Goal: Check status: Check status

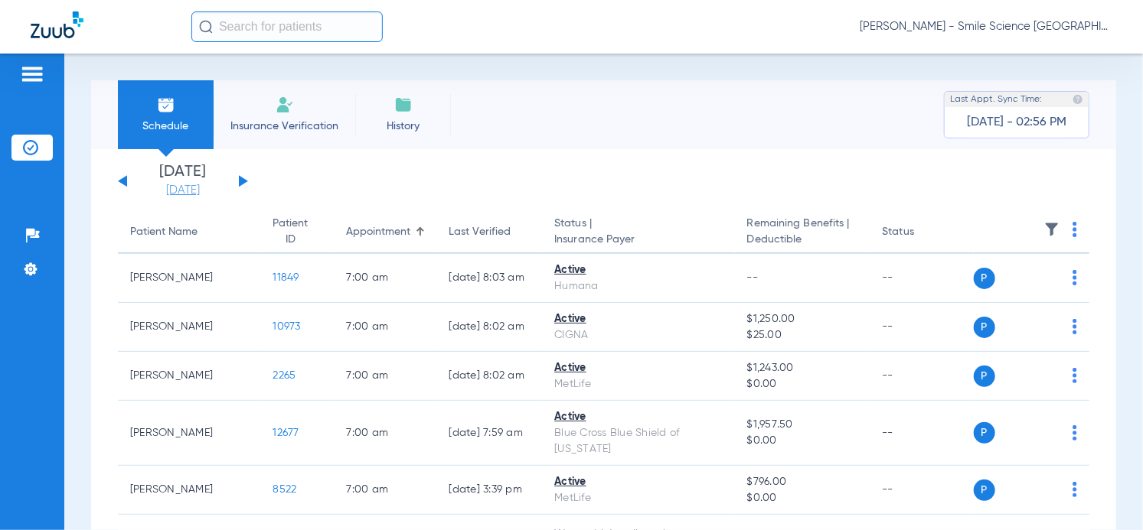
click at [201, 187] on link "[DATE]" at bounding box center [183, 190] width 92 height 15
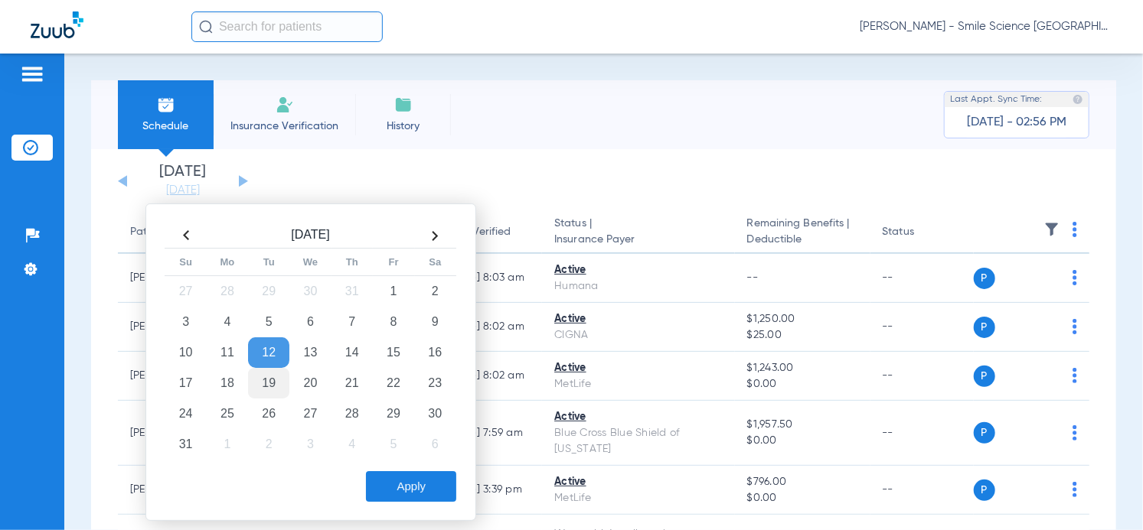
click at [277, 374] on td "19" at bounding box center [268, 383] width 41 height 31
click at [406, 480] on button "Apply" at bounding box center [411, 486] width 90 height 31
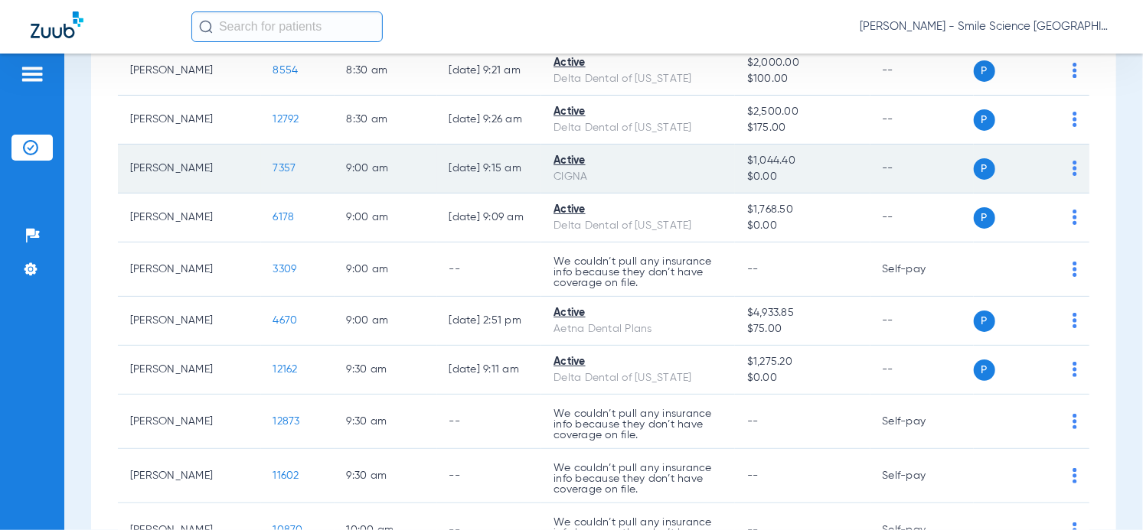
scroll to position [696, 0]
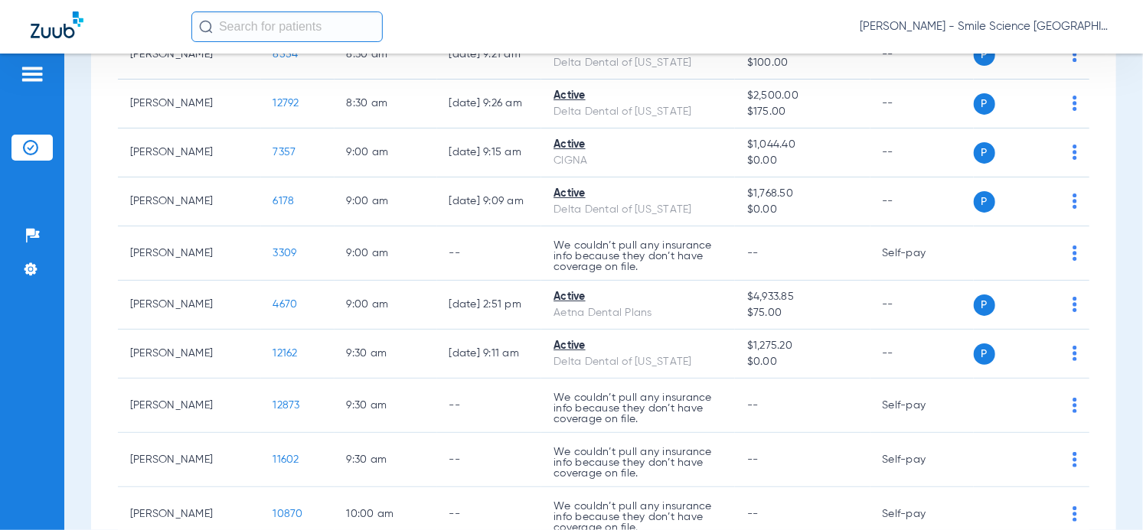
click at [222, 34] on input "text" at bounding box center [286, 26] width 191 height 31
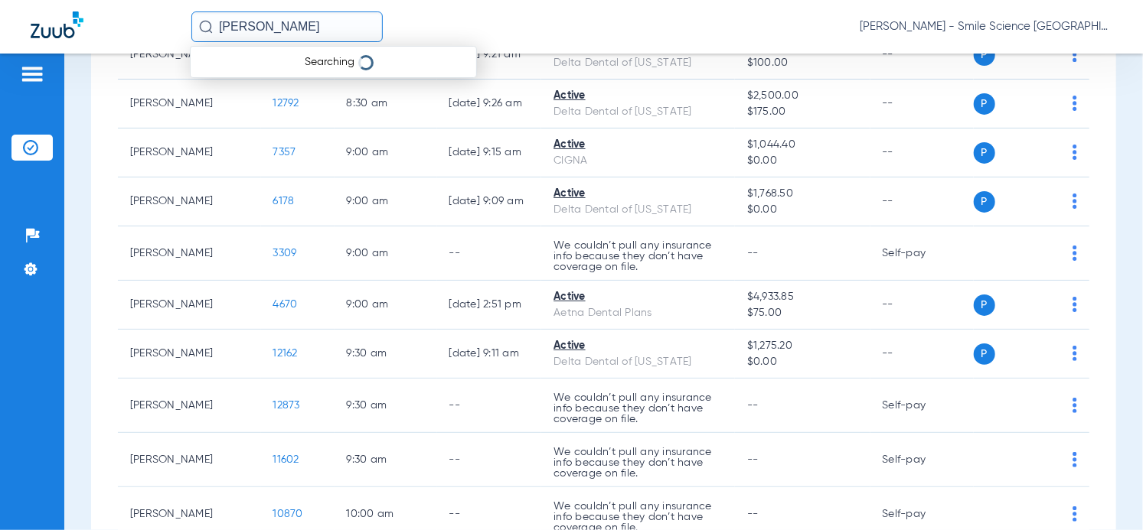
type input "[PERSON_NAME]"
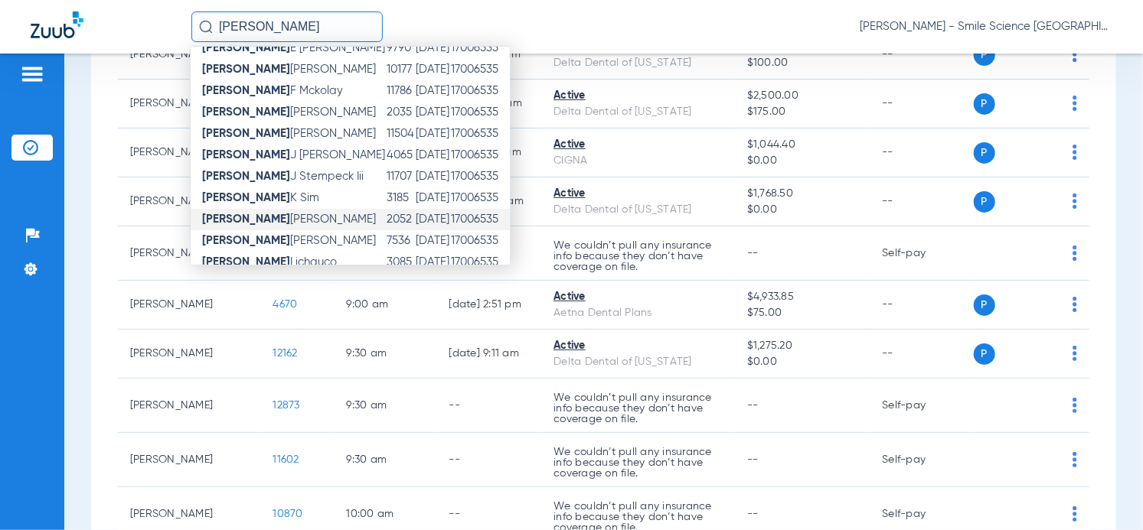
scroll to position [242, 0]
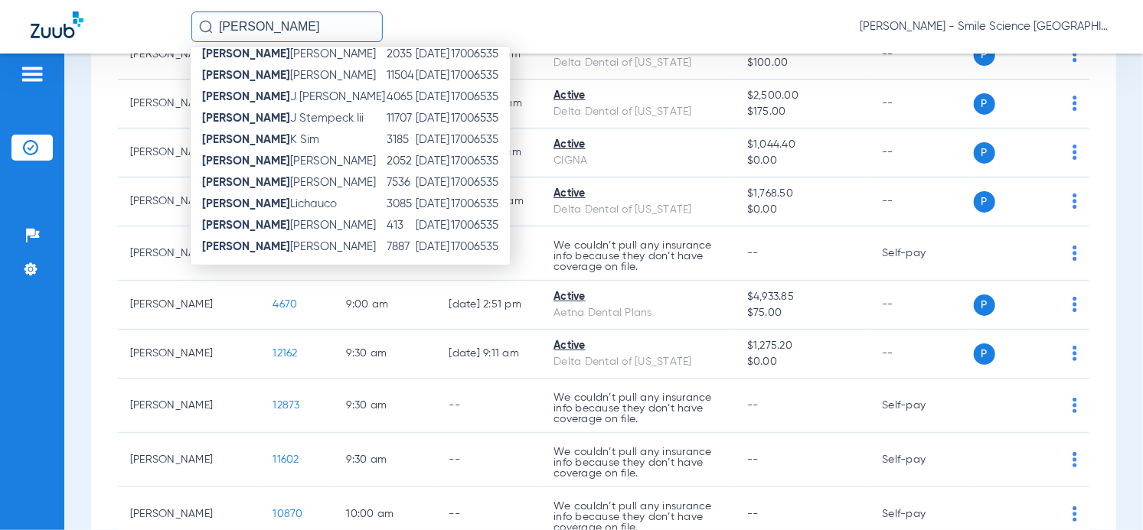
drag, startPoint x: 311, startPoint y: 33, endPoint x: 156, endPoint y: 33, distance: 155.4
click at [156, 33] on div "[PERSON_NAME] Name ID DOB Office ID [PERSON_NAME] 5708 [DATE] 17006535 [PERSON_…" at bounding box center [571, 27] width 1143 height 54
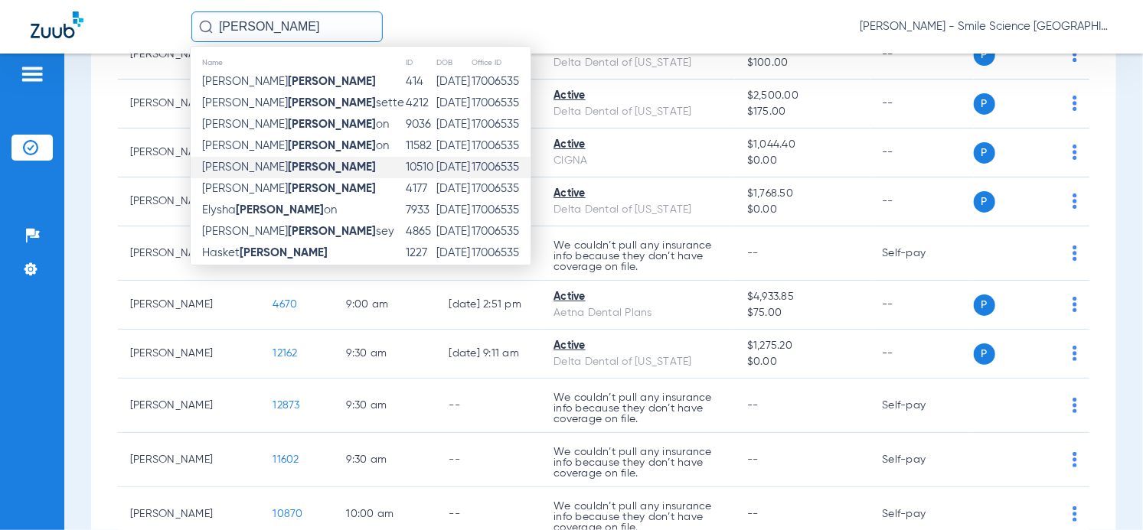
type input "[PERSON_NAME]"
click at [405, 163] on td "10510" at bounding box center [420, 167] width 31 height 21
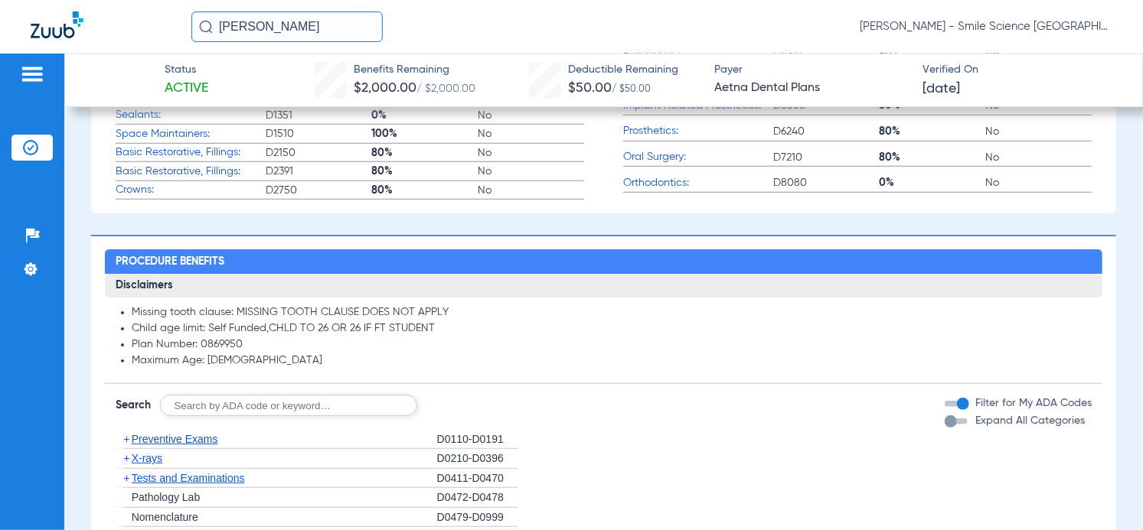
scroll to position [628, 0]
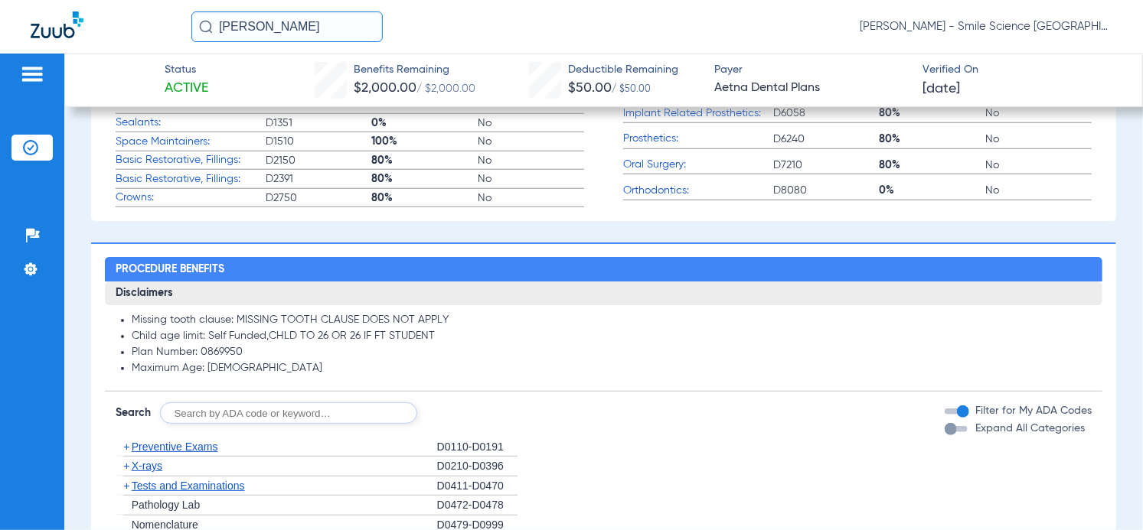
click at [272, 27] on input "[PERSON_NAME]" at bounding box center [286, 26] width 191 height 31
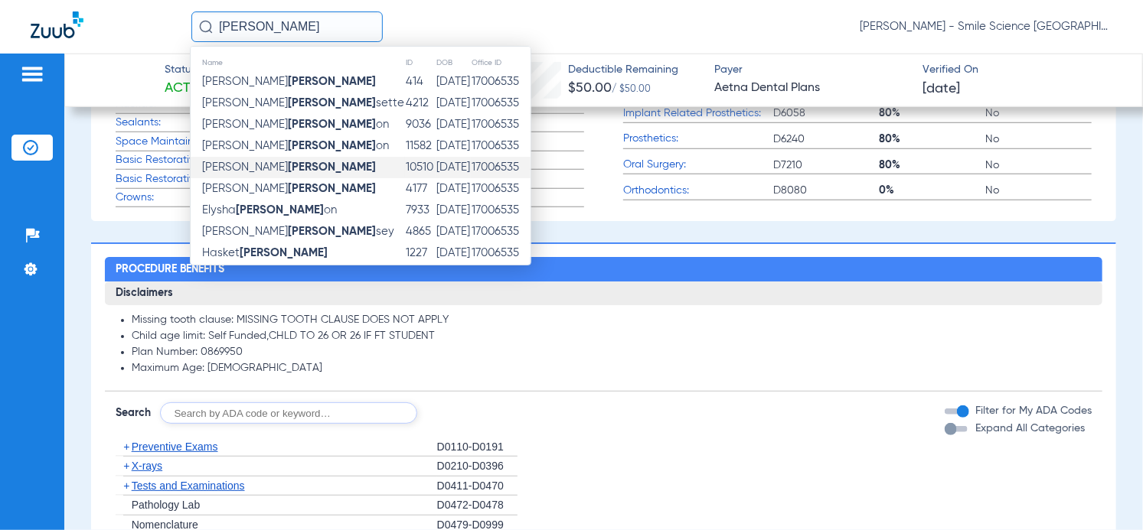
click at [304, 161] on td "[PERSON_NAME]" at bounding box center [298, 167] width 214 height 21
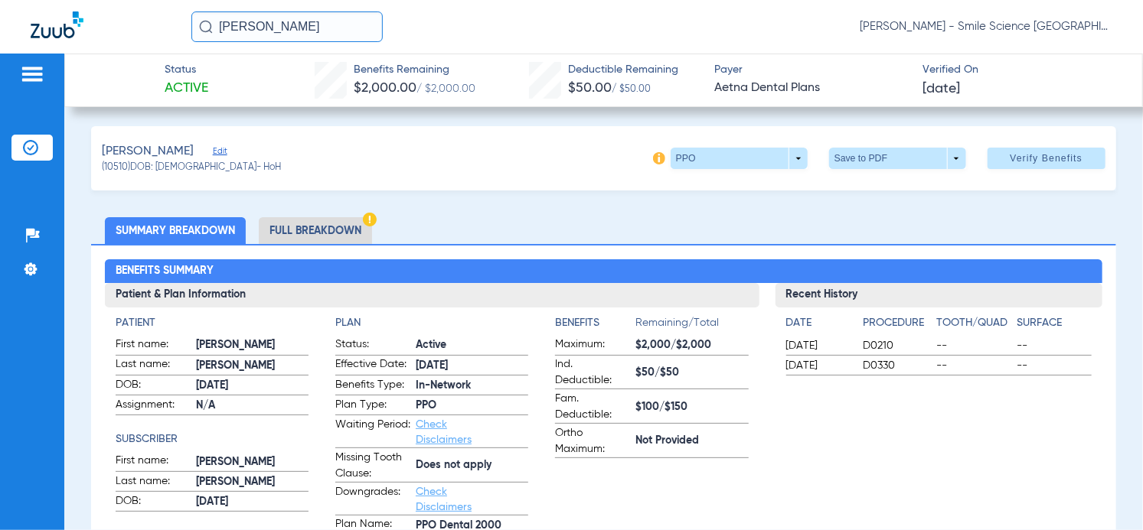
scroll to position [0, 0]
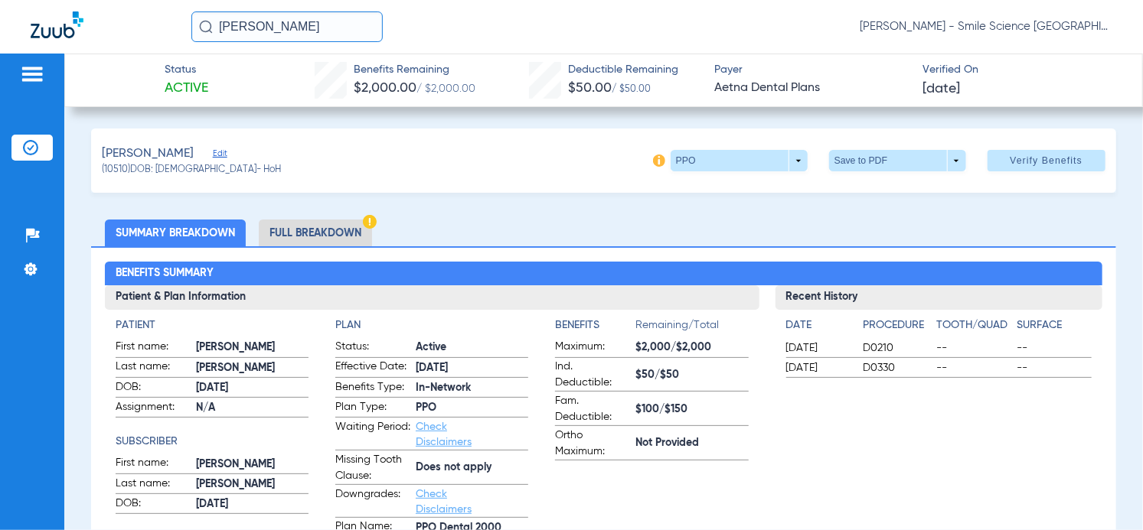
click at [321, 233] on li "Full Breakdown" at bounding box center [315, 233] width 113 height 27
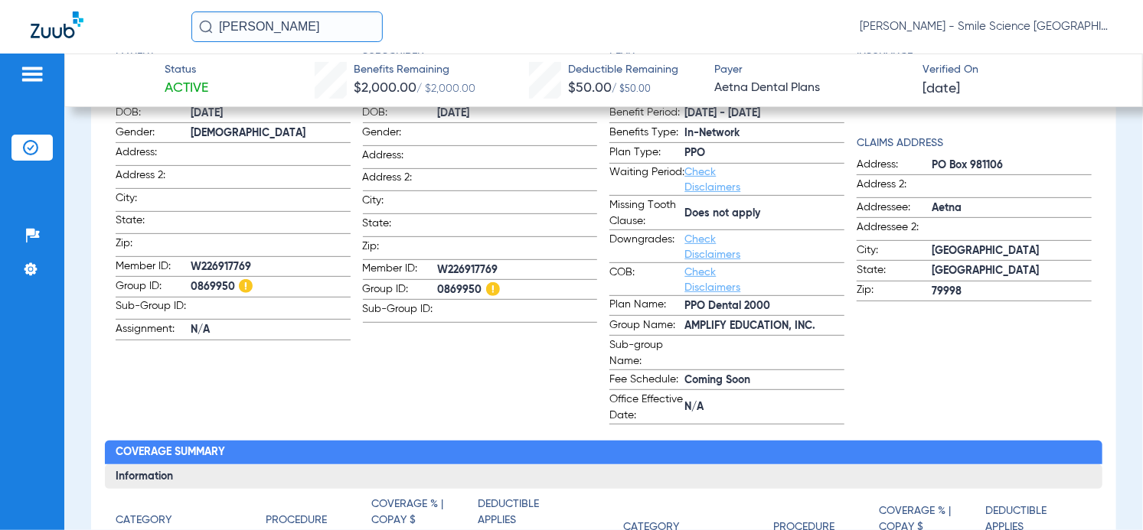
scroll to position [278, 0]
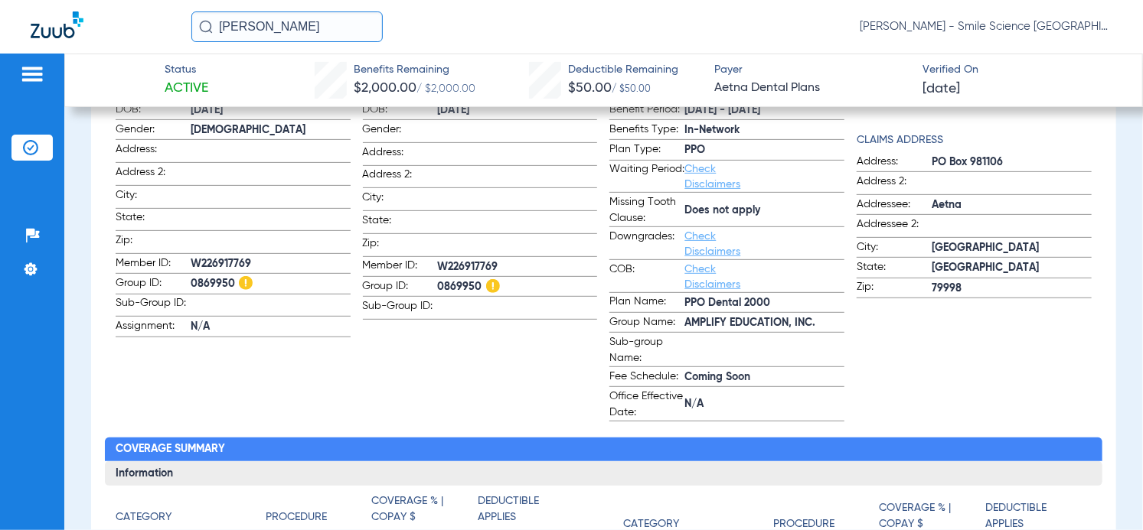
drag, startPoint x: 214, startPoint y: 21, endPoint x: 121, endPoint y: 21, distance: 93.4
click at [135, 22] on div "[PERSON_NAME] [PERSON_NAME] - Smile Science [GEOGRAPHIC_DATA]" at bounding box center [571, 27] width 1143 height 54
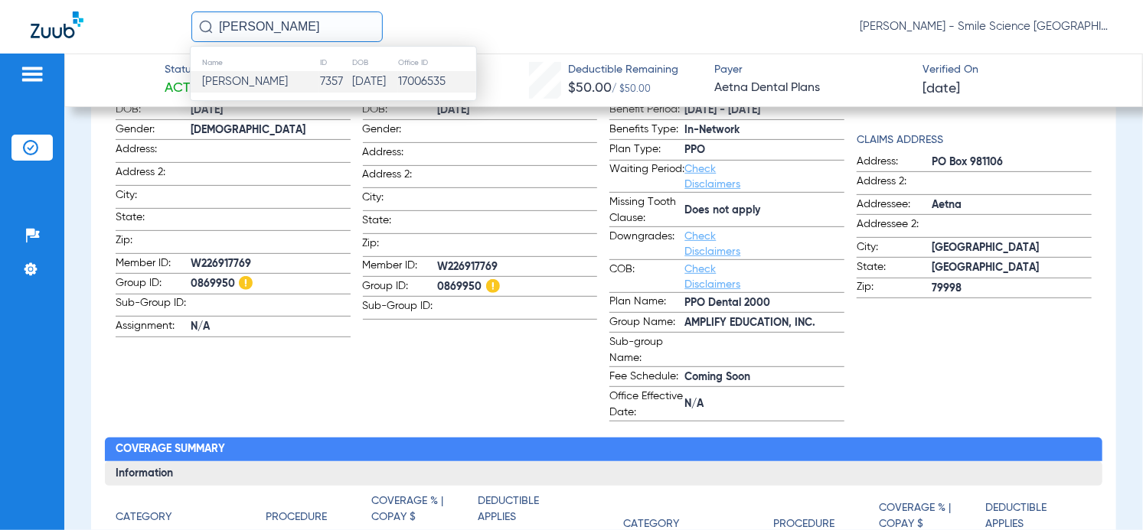
type input "[PERSON_NAME]"
click at [237, 73] on td "[PERSON_NAME]" at bounding box center [255, 81] width 129 height 21
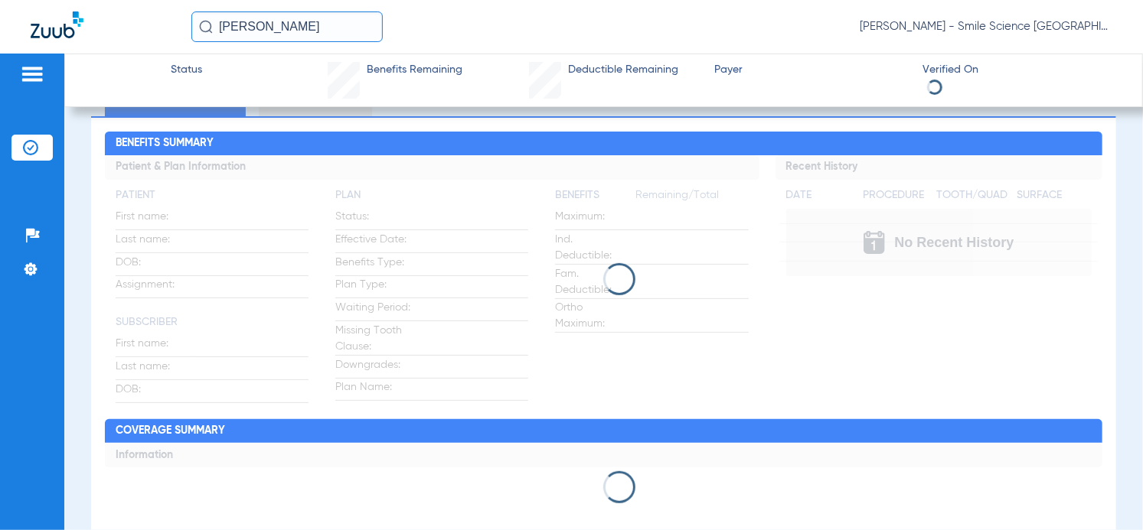
scroll to position [133, 0]
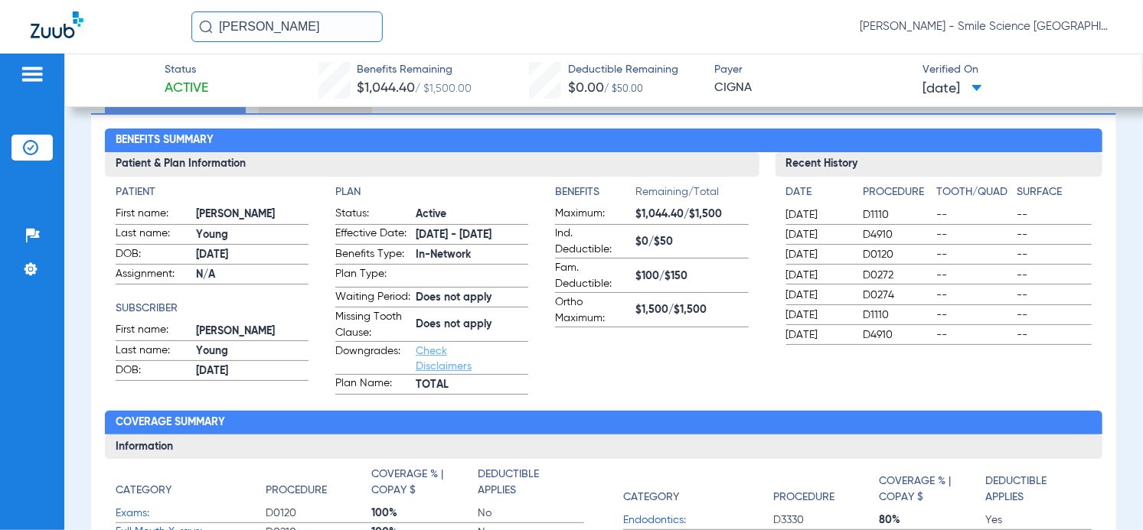
drag, startPoint x: 359, startPoint y: 30, endPoint x: 0, endPoint y: 18, distance: 359.1
click at [0, 21] on div "[PERSON_NAME] [PERSON_NAME] - Smile Science [GEOGRAPHIC_DATA]" at bounding box center [571, 27] width 1143 height 54
